Goal: Task Accomplishment & Management: Manage account settings

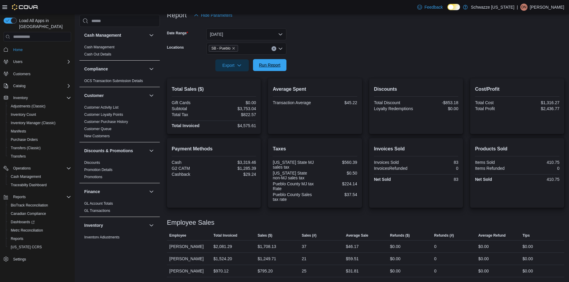
scroll to position [391, 0]
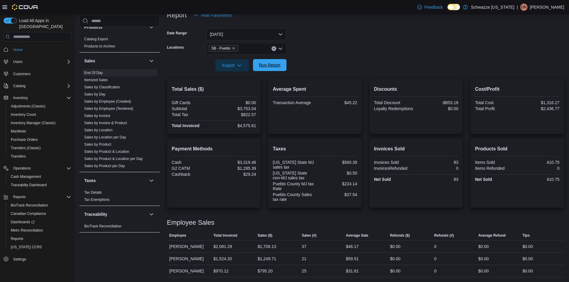
click at [276, 65] on span "Run Report" at bounding box center [270, 65] width 22 height 6
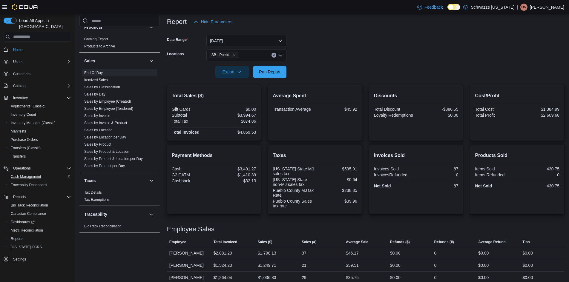
scroll to position [78, 0]
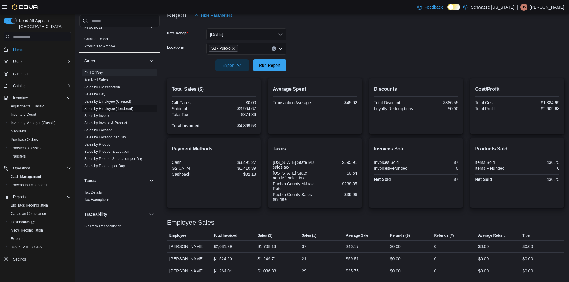
click at [125, 110] on link "Sales by Employee (Tendered)" at bounding box center [108, 109] width 49 height 4
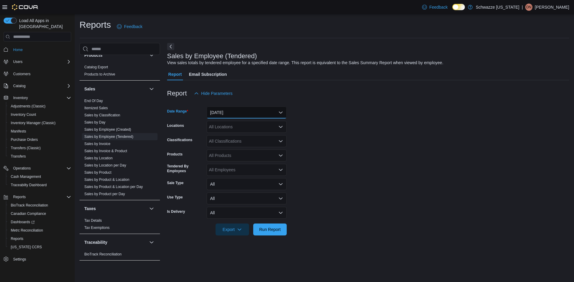
click at [233, 114] on button "Yesterday" at bounding box center [247, 113] width 80 height 12
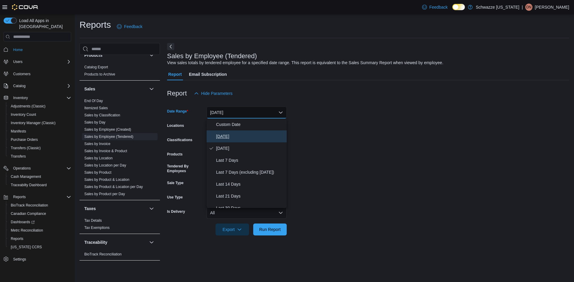
click at [228, 135] on span "Today" at bounding box center [250, 136] width 68 height 7
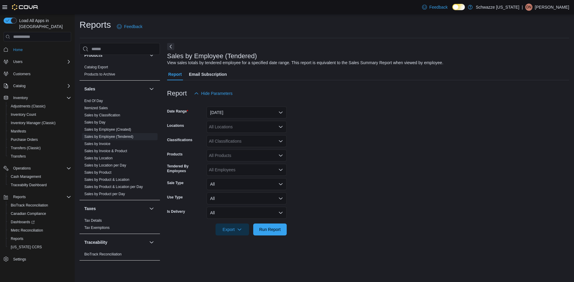
click at [358, 126] on form "Date Range Today Locations All Locations Classifications All Classifications Pr…" at bounding box center [368, 168] width 402 height 136
click at [257, 126] on div "All Locations" at bounding box center [247, 127] width 80 height 12
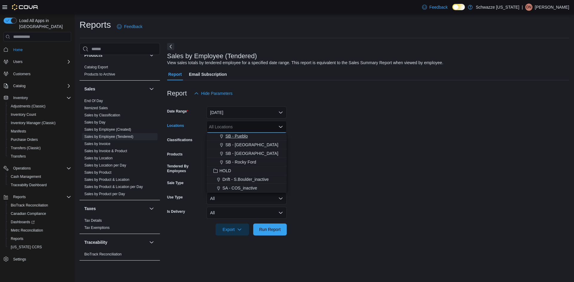
click at [243, 135] on span "SB - Pueblo" at bounding box center [236, 136] width 22 height 6
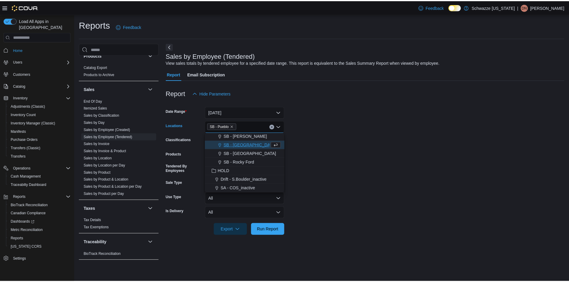
scroll to position [278, 0]
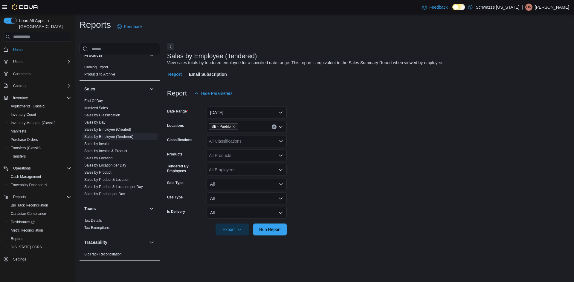
click at [299, 142] on form "Date Range Today Locations SB - Pueblo Classifications All Classifications Prod…" at bounding box center [368, 168] width 402 height 136
click at [269, 233] on span "Run Report" at bounding box center [270, 230] width 22 height 6
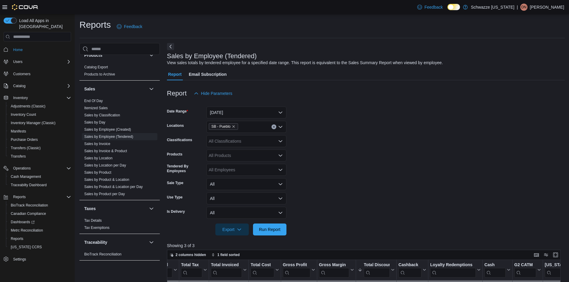
click at [340, 164] on form "Date Range Today Locations SB - Pueblo Classifications All Classifications Prod…" at bounding box center [366, 168] width 398 height 136
click at [101, 100] on link "End Of Day" at bounding box center [93, 101] width 19 height 4
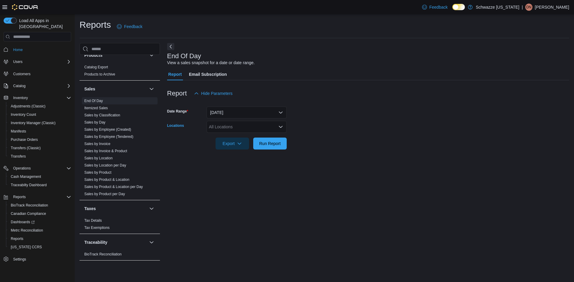
click at [230, 122] on div "All Locations" at bounding box center [247, 127] width 80 height 12
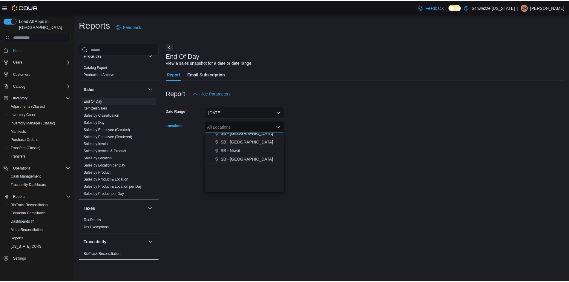
scroll to position [269, 0]
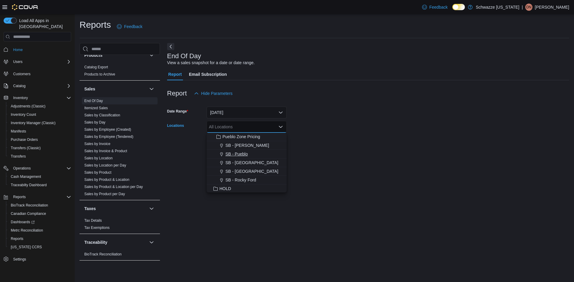
click at [248, 155] on span "SB - Pueblo" at bounding box center [236, 154] width 22 height 6
drag, startPoint x: 327, startPoint y: 135, endPoint x: 306, endPoint y: 138, distance: 20.7
click at [327, 135] on div at bounding box center [368, 135] width 402 height 5
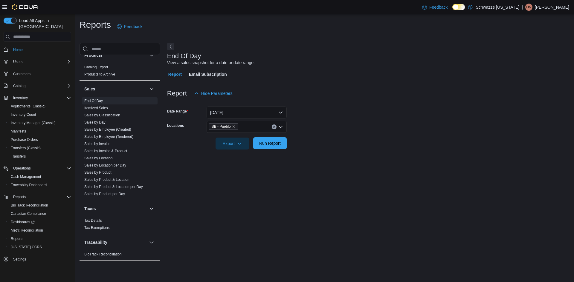
click at [279, 144] on span "Run Report" at bounding box center [270, 143] width 22 height 6
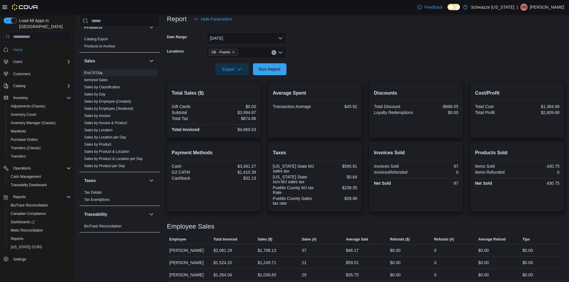
scroll to position [78, 0]
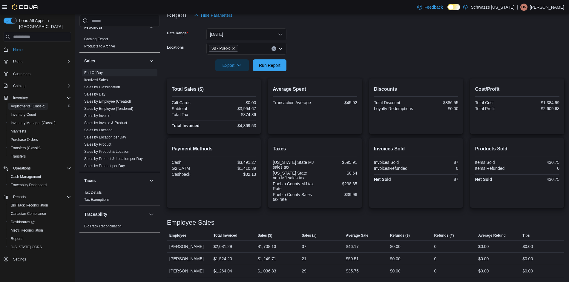
click at [28, 103] on span "Adjustments (Classic)" at bounding box center [28, 106] width 35 height 7
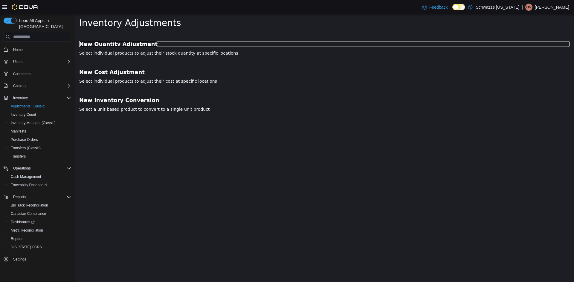
click at [132, 42] on h3 "New Quantity Adjustment" at bounding box center [324, 44] width 490 height 6
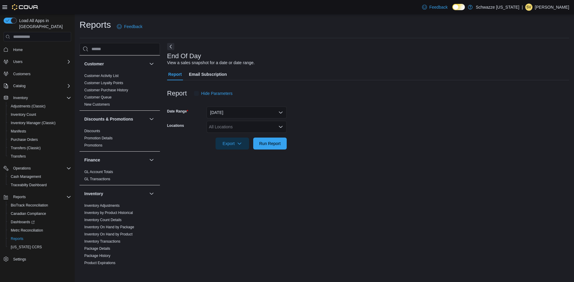
scroll to position [149, 0]
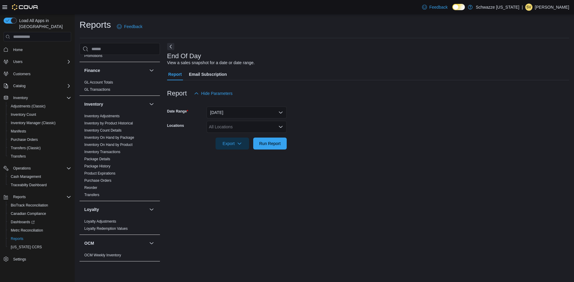
click at [228, 129] on div "All Locations" at bounding box center [247, 127] width 80 height 12
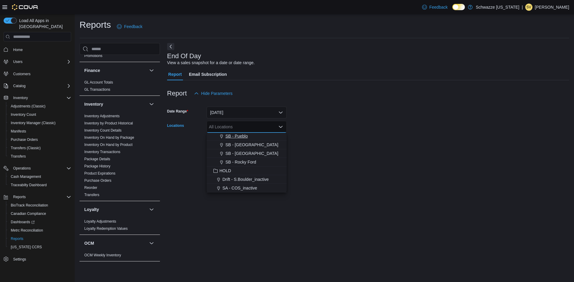
click at [237, 135] on span "SB - Pueblo" at bounding box center [236, 136] width 22 height 6
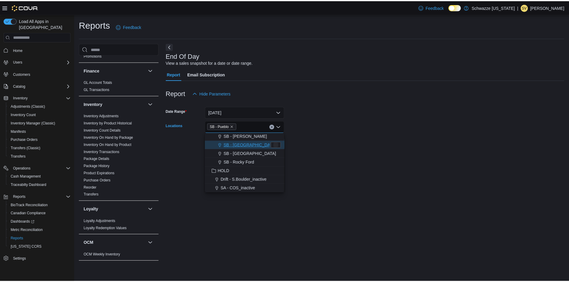
scroll to position [278, 0]
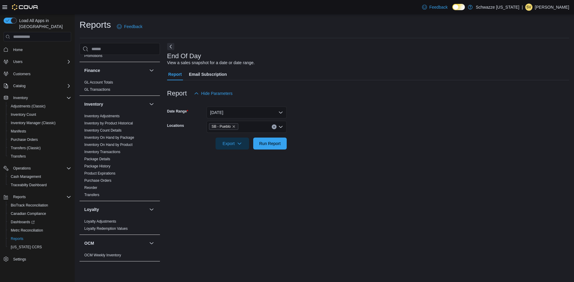
click at [308, 143] on form "Date Range Today Locations SB - Pueblo Export Run Report" at bounding box center [368, 125] width 402 height 50
click at [268, 142] on span "Run Report" at bounding box center [270, 143] width 22 height 6
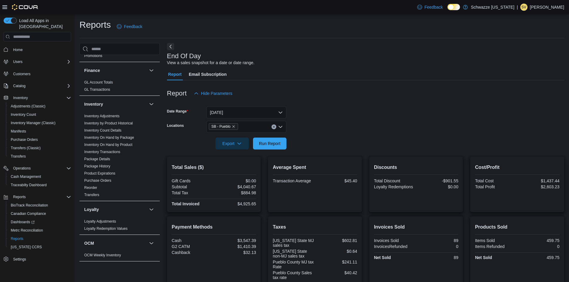
click at [404, 126] on form "Date Range Today Locations SB - Pueblo Export Run Report" at bounding box center [366, 125] width 398 height 50
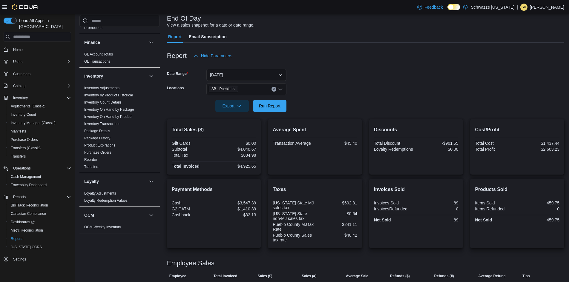
scroll to position [78, 0]
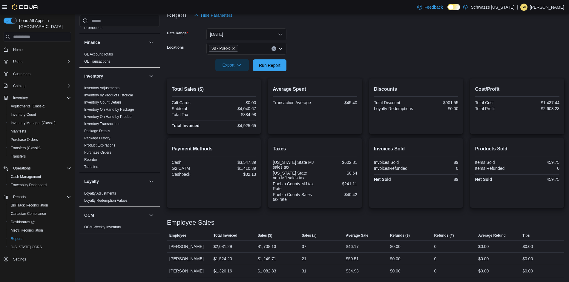
click at [242, 65] on span "Export" at bounding box center [232, 65] width 26 height 12
click at [244, 86] on button "Export to Pdf" at bounding box center [233, 89] width 34 height 12
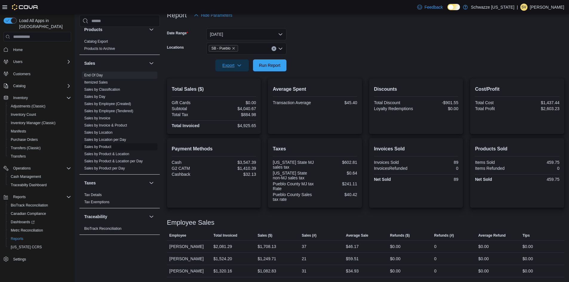
scroll to position [391, 0]
click at [34, 175] on span "Cash Management" at bounding box center [26, 177] width 30 height 5
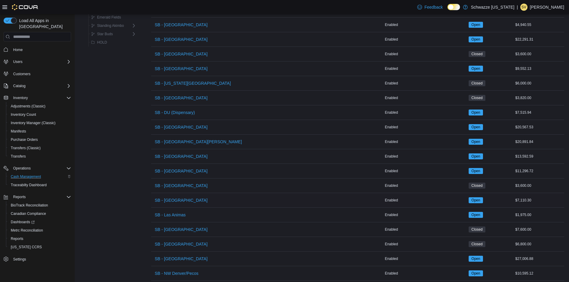
scroll to position [292, 0]
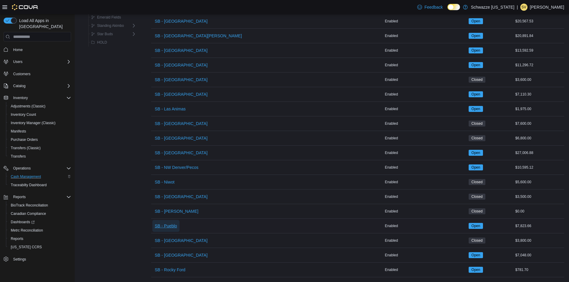
click at [168, 223] on span "SB - Pueblo" at bounding box center [166, 226] width 22 height 6
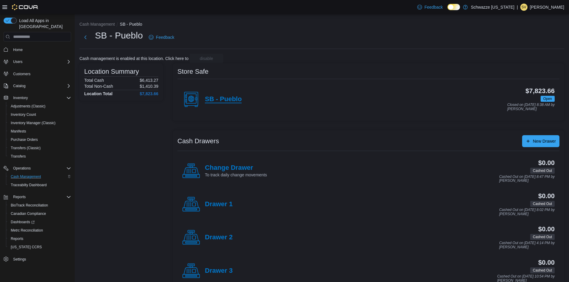
click at [221, 98] on h4 "SB - Pueblo" at bounding box center [223, 100] width 37 height 8
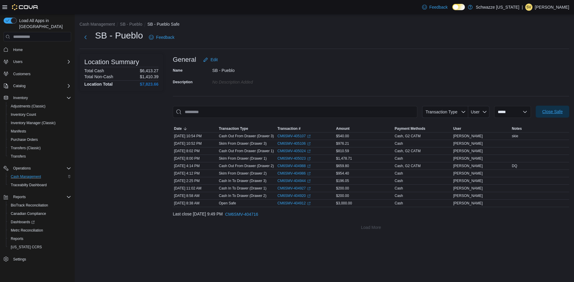
click at [561, 112] on span "Close Safe" at bounding box center [552, 112] width 20 height 6
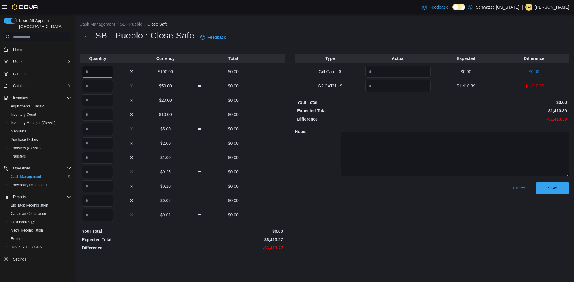
click at [102, 72] on input "Quantity" at bounding box center [97, 72] width 31 height 12
type input "*"
click at [95, 90] on input "Quantity" at bounding box center [97, 86] width 31 height 12
type input "*"
click at [100, 100] on input "Quantity" at bounding box center [97, 100] width 31 height 12
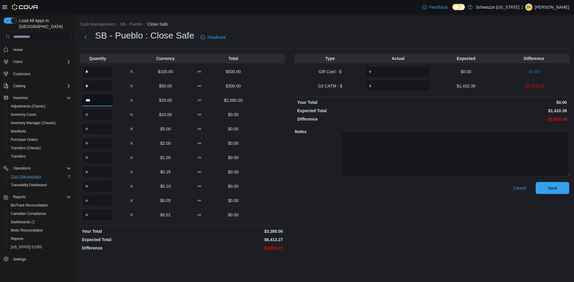
type input "***"
click at [96, 115] on input "Quantity" at bounding box center [97, 115] width 31 height 12
type input "*"
click at [99, 130] on input "Quantity" at bounding box center [97, 129] width 31 height 12
type input "*"
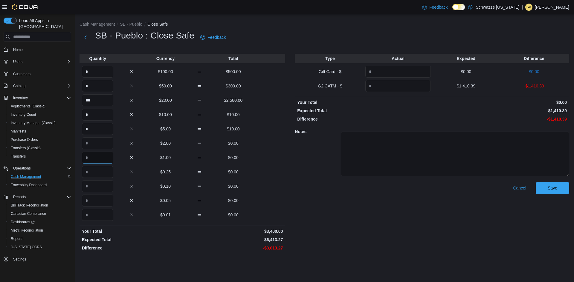
click at [105, 155] on input "Quantity" at bounding box center [97, 158] width 31 height 12
type input "*"
click at [97, 175] on input "Quantity" at bounding box center [97, 172] width 31 height 12
type input "*"
click at [102, 185] on input "Quantity" at bounding box center [97, 187] width 31 height 12
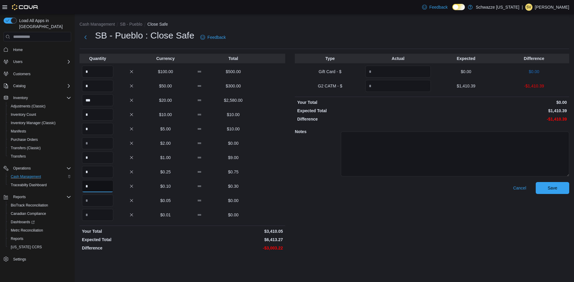
type input "*"
click at [107, 201] on input "Quantity" at bounding box center [97, 201] width 31 height 12
type input "*"
click at [107, 218] on input "Quantity" at bounding box center [97, 215] width 31 height 12
type input "*"
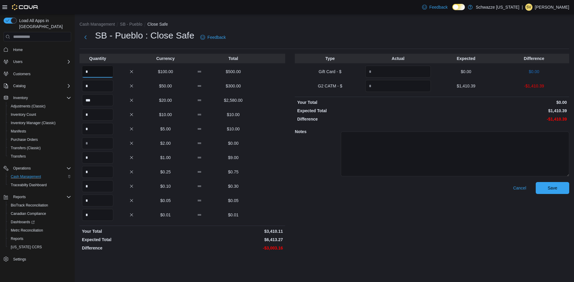
click at [85, 72] on input "*" at bounding box center [97, 72] width 31 height 12
type input "**"
drag, startPoint x: 337, startPoint y: 197, endPoint x: 404, endPoint y: 90, distance: 125.4
click at [338, 196] on div "Cancel Save" at bounding box center [432, 217] width 274 height 71
click at [380, 87] on input "Quantity" at bounding box center [397, 86] width 65 height 12
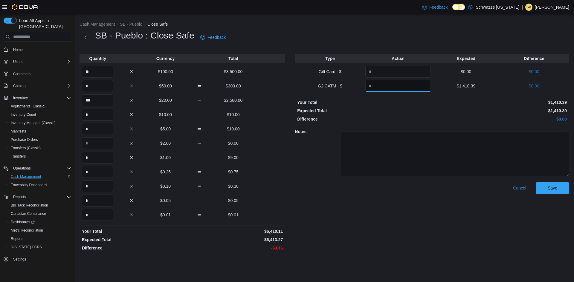
type input "*******"
click at [556, 187] on span "Save" at bounding box center [553, 188] width 10 height 6
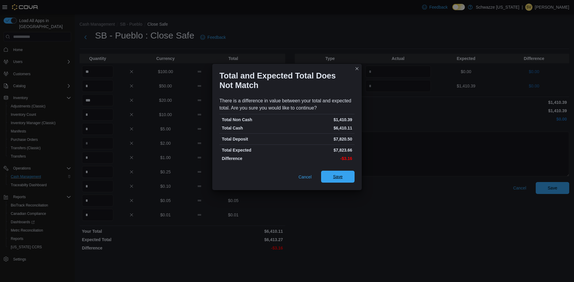
click at [334, 176] on span "Save" at bounding box center [338, 177] width 10 height 6
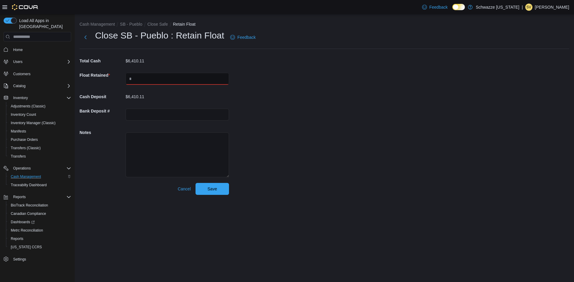
click at [166, 80] on input "text" at bounding box center [177, 79] width 103 height 12
type input "****"
click at [404, 126] on div "Cash Management SB - Pueblo Close Safe Retain Float Close SB - Pueblo : Retain …" at bounding box center [324, 107] width 499 height 186
click at [262, 192] on div "Cash Management SB - Pueblo Close Safe Retain Float Close SB - Pueblo : Retain …" at bounding box center [324, 107] width 499 height 186
click at [221, 191] on span "Save" at bounding box center [212, 189] width 26 height 12
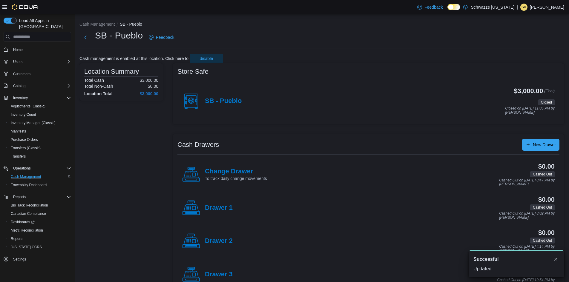
click at [561, 6] on p "[PERSON_NAME]" at bounding box center [547, 7] width 34 height 7
click at [526, 63] on button "Sign Out" at bounding box center [534, 59] width 55 height 10
